Goal: Task Accomplishment & Management: Manage account settings

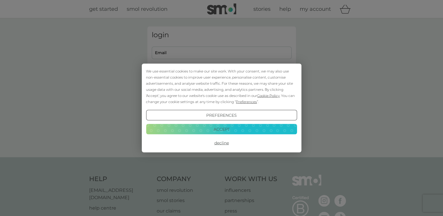
type input "[EMAIL_ADDRESS][DOMAIN_NAME]"
click at [221, 143] on button "Decline" at bounding box center [221, 143] width 151 height 10
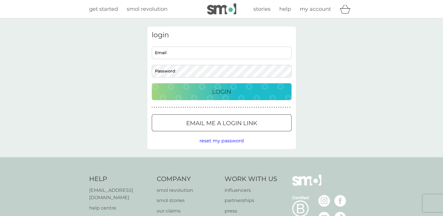
type input "kateholland33@gmail.com"
click at [215, 91] on p "Login" at bounding box center [221, 91] width 19 height 9
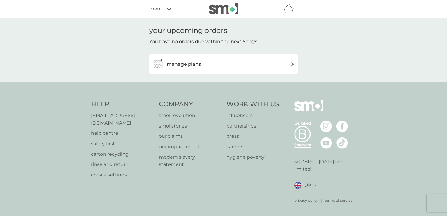
click at [291, 64] on img at bounding box center [293, 64] width 4 height 4
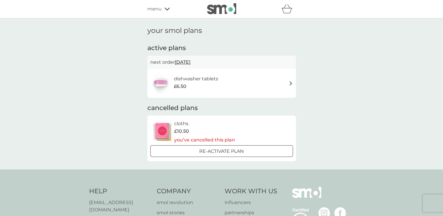
click at [246, 81] on div "dishwasher tablets £6.50" at bounding box center [221, 83] width 143 height 20
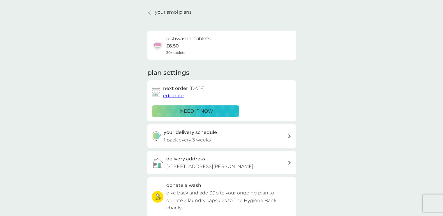
scroll to position [18, 0]
click at [195, 109] on p "i need it now" at bounding box center [195, 111] width 36 height 8
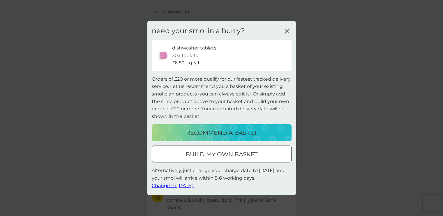
click at [167, 186] on span "Change to [DATE]." at bounding box center [173, 186] width 42 height 6
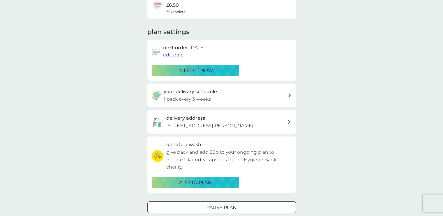
scroll to position [0, 0]
